Goal: Feedback & Contribution: Leave review/rating

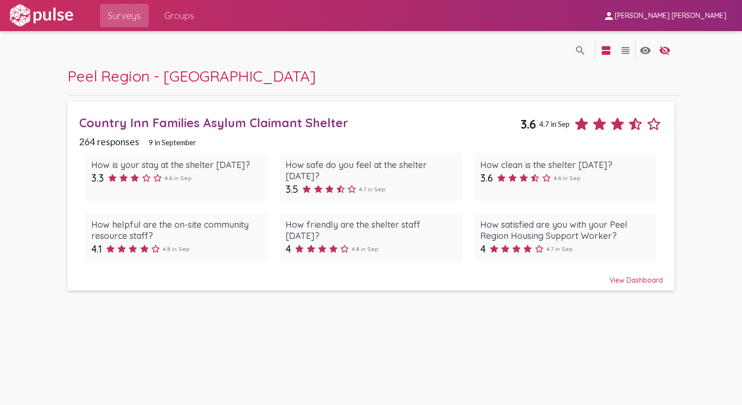
click at [121, 241] on div "How helpful are the on-site community resource staff?" at bounding box center [176, 230] width 170 height 22
